Goal: Find specific page/section

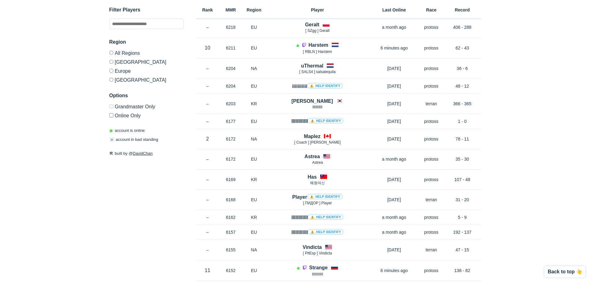
scroll to position [1548, 0]
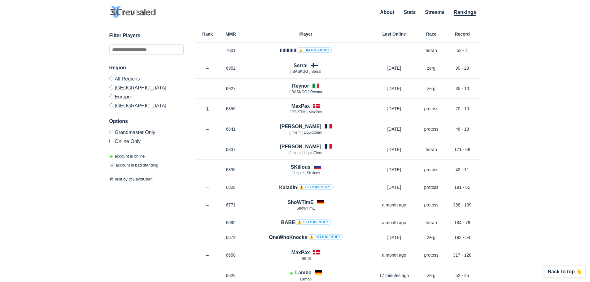
click at [114, 78] on label "All Regions" at bounding box center [146, 79] width 74 height 7
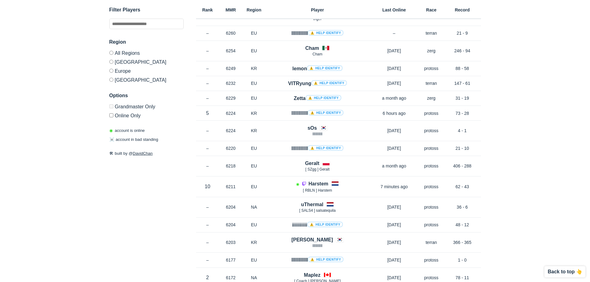
scroll to position [1394, 0]
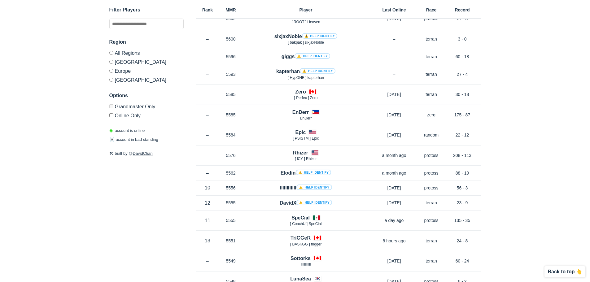
scroll to position [867, 0]
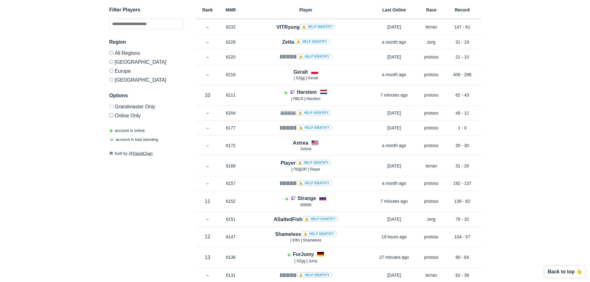
scroll to position [743, 0]
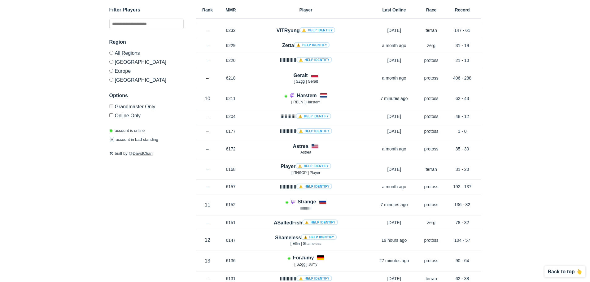
click at [115, 82] on label "[GEOGRAPHIC_DATA]" at bounding box center [146, 78] width 74 height 7
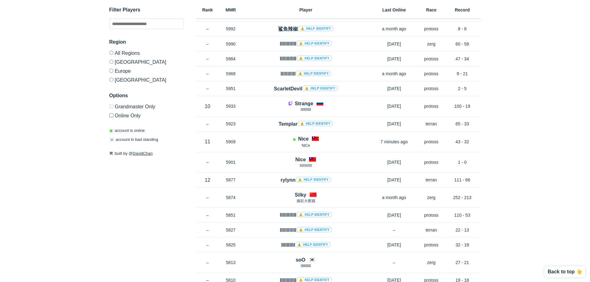
scroll to position [1115, 0]
